Goal: Information Seeking & Learning: Learn about a topic

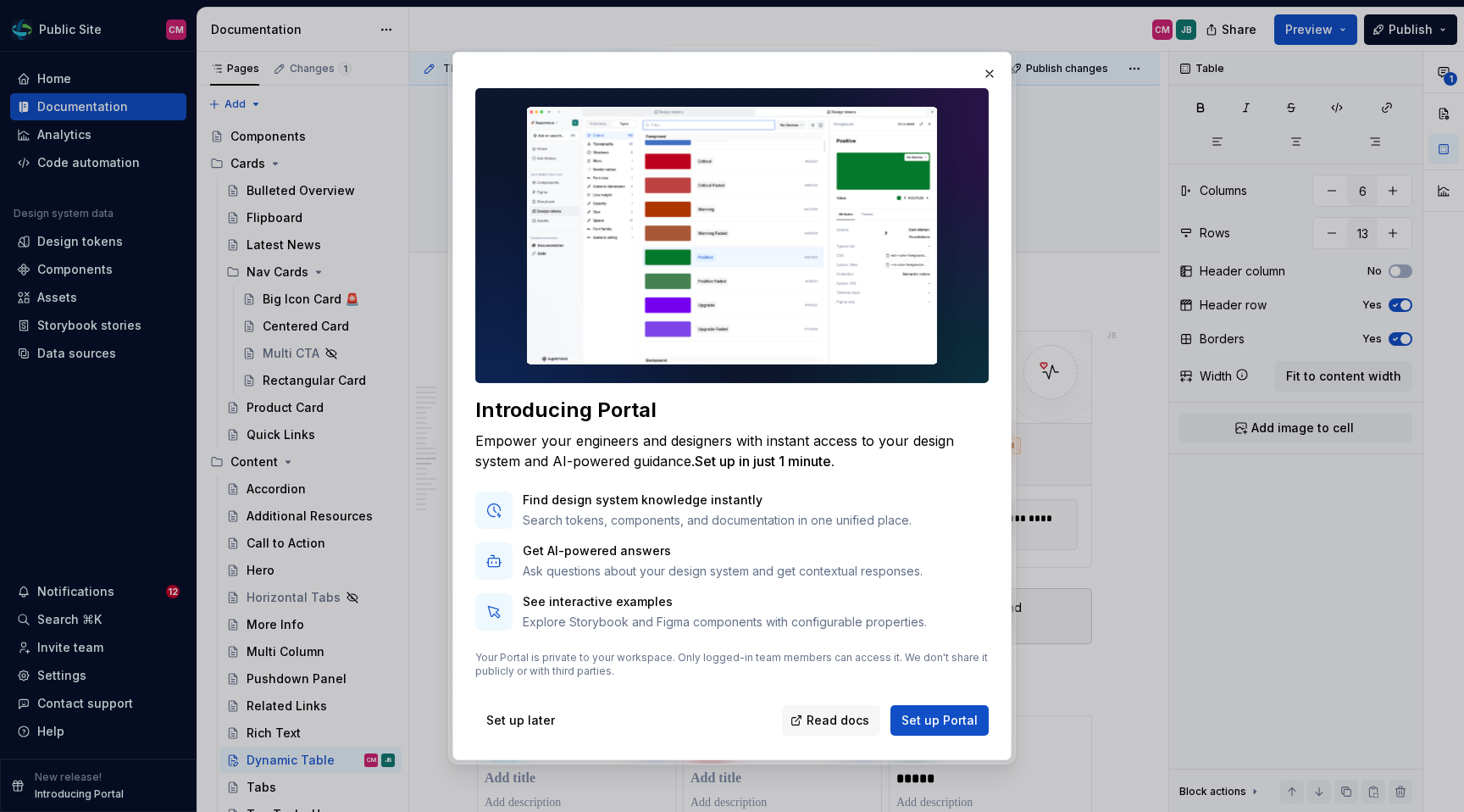
scroll to position [5679, 0]
click at [984, 72] on button "button" at bounding box center [990, 73] width 24 height 24
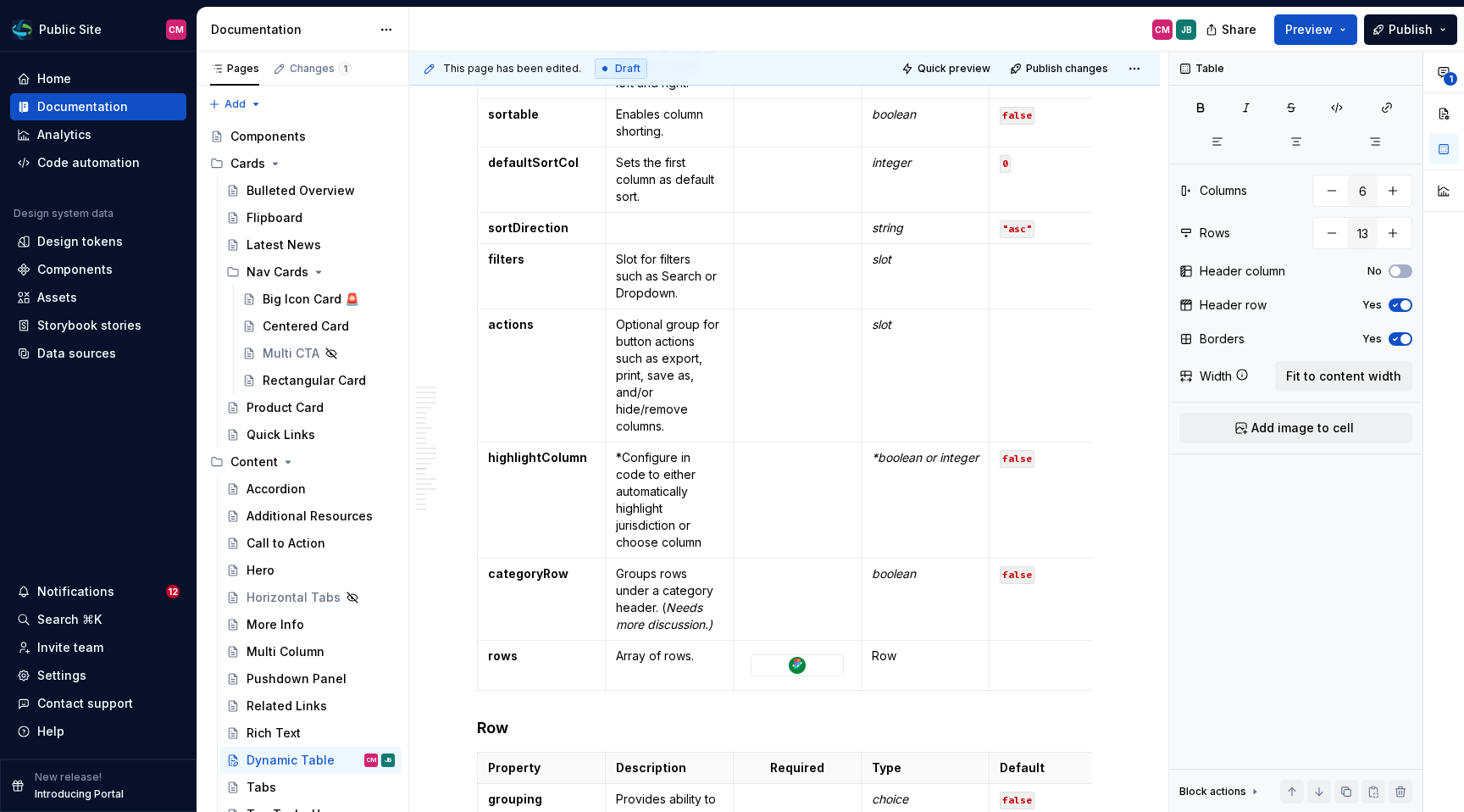
scroll to position [6114, 0]
click at [659, 233] on p at bounding box center [669, 225] width 107 height 17
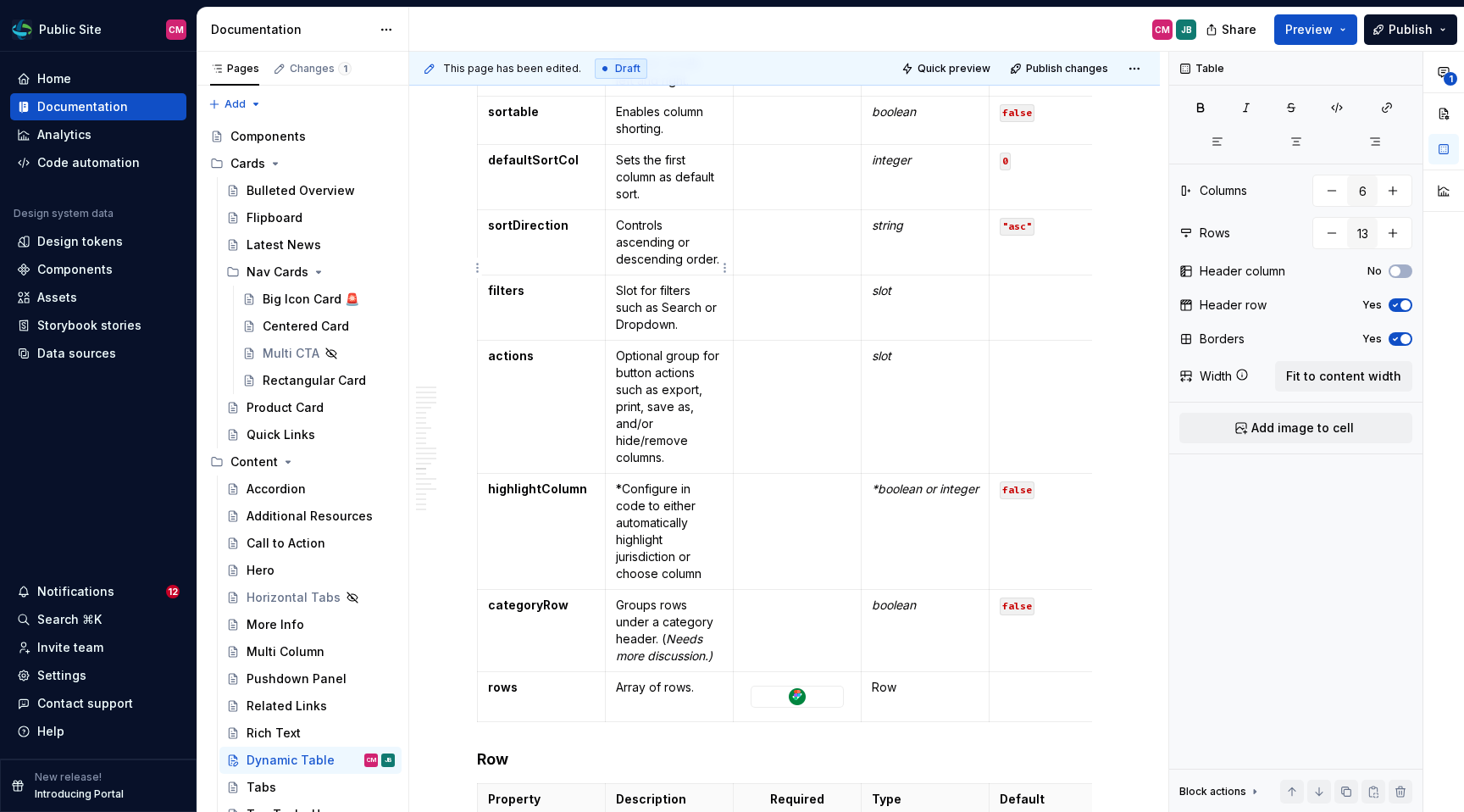
click at [678, 263] on p "Controls ascending or descending order." at bounding box center [669, 242] width 107 height 51
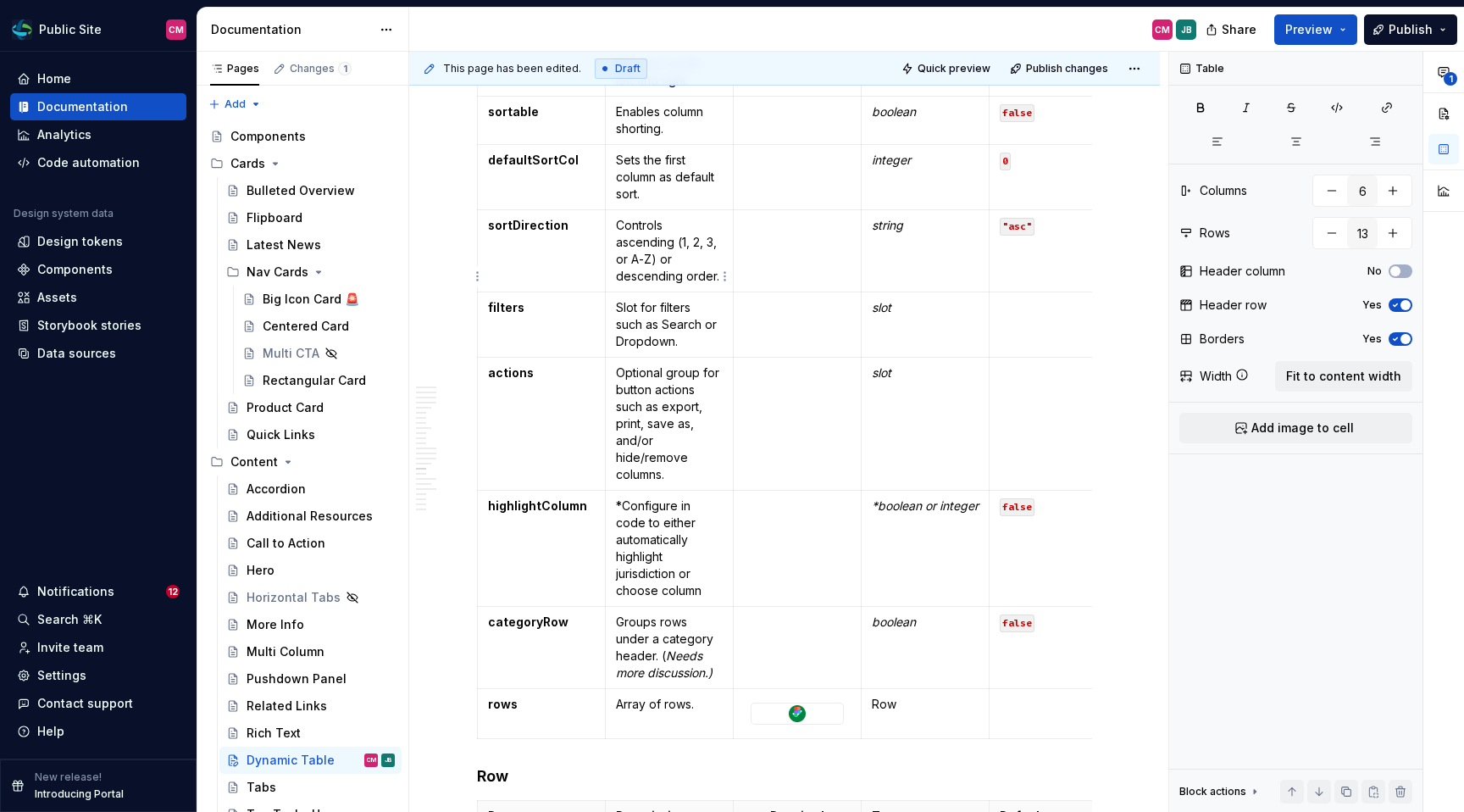
click at [712, 285] on p "Controls ascending (1, 2, 3, or A-Z) or descending order." at bounding box center [669, 250] width 107 height 68
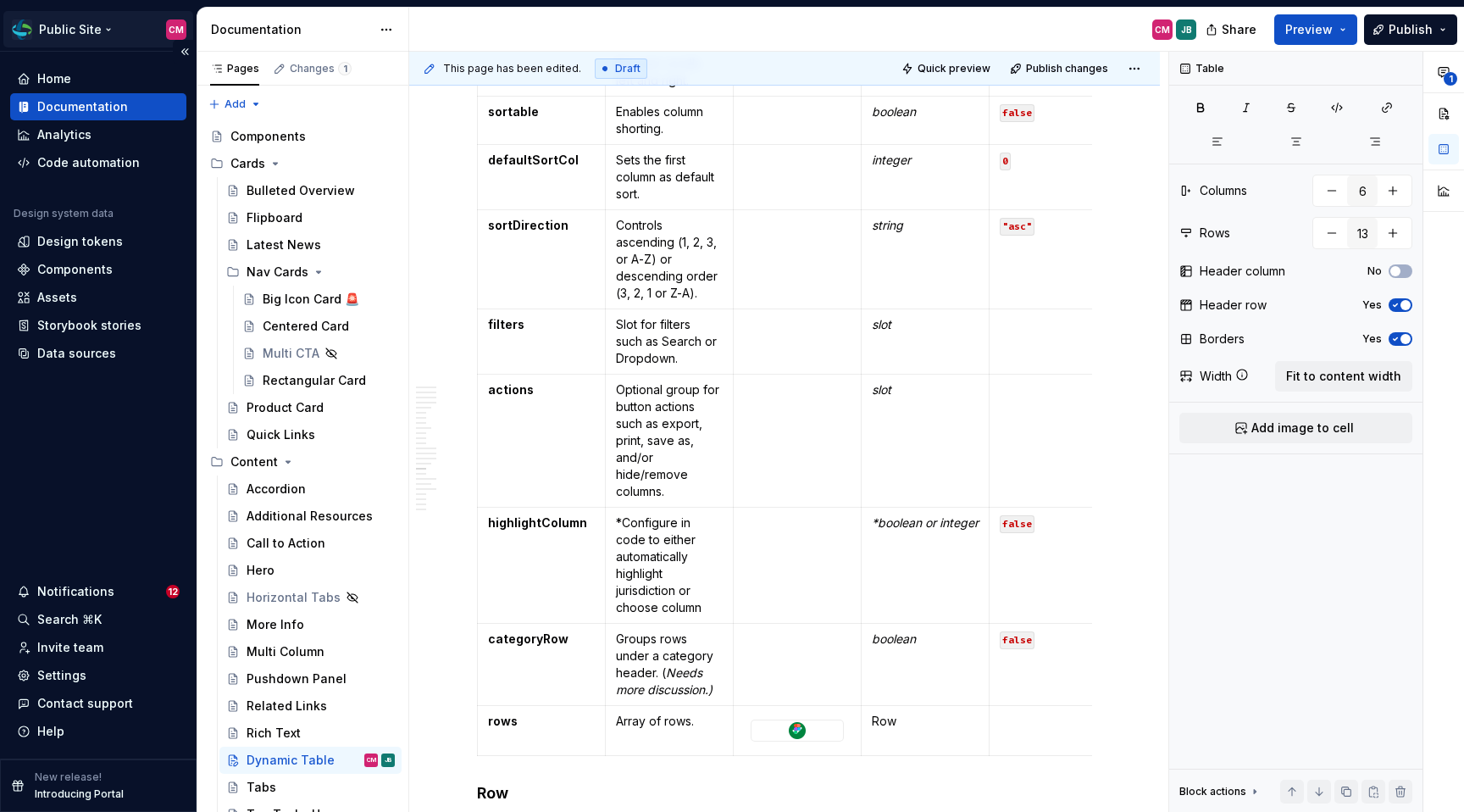
click at [100, 31] on html "Public Site CM Home Documentation Analytics Code automation Design system data …" at bounding box center [732, 406] width 1464 height 812
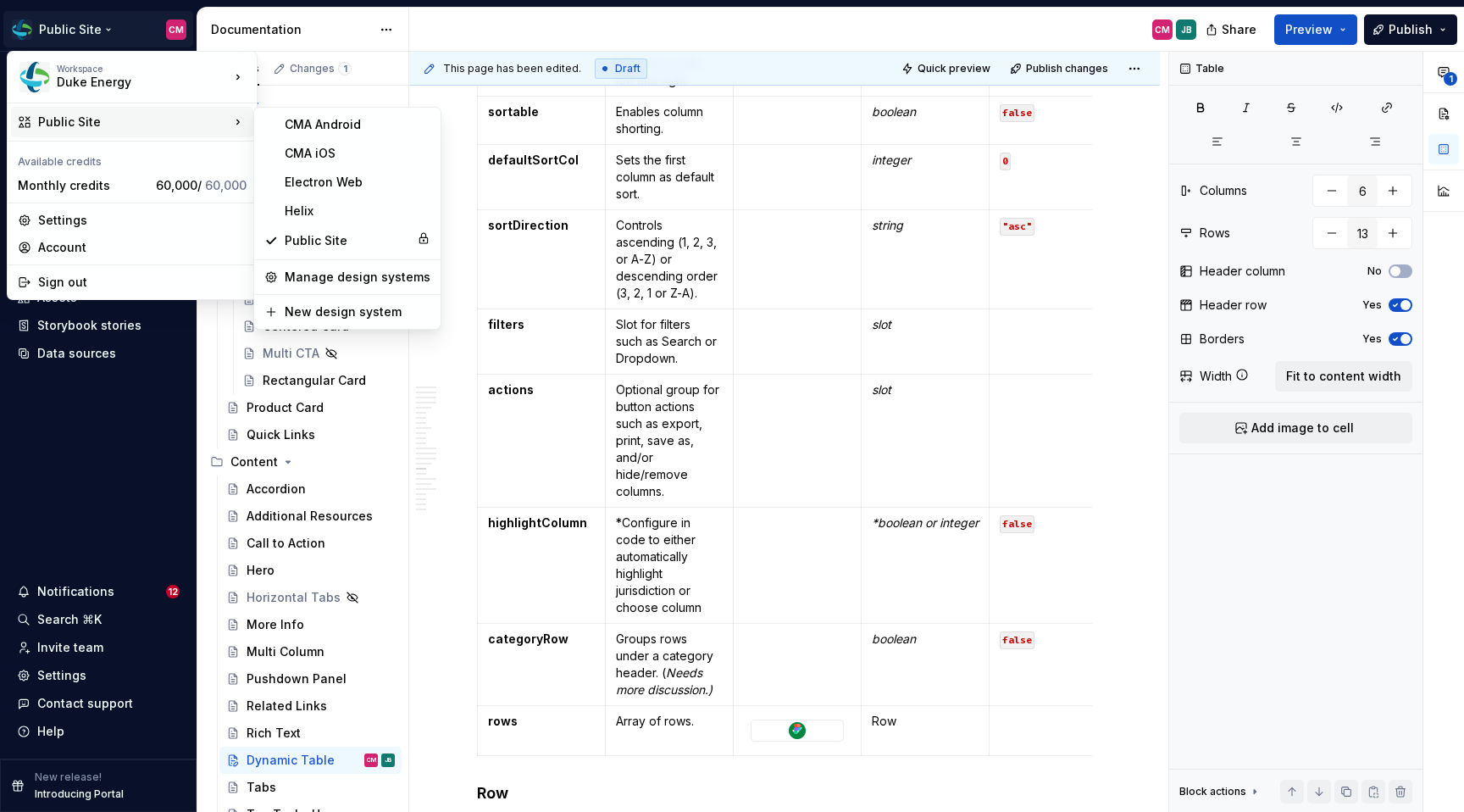
type textarea "*"
click at [308, 177] on div "Electron Web" at bounding box center [357, 182] width 146 height 17
